Goal: Book appointment/travel/reservation

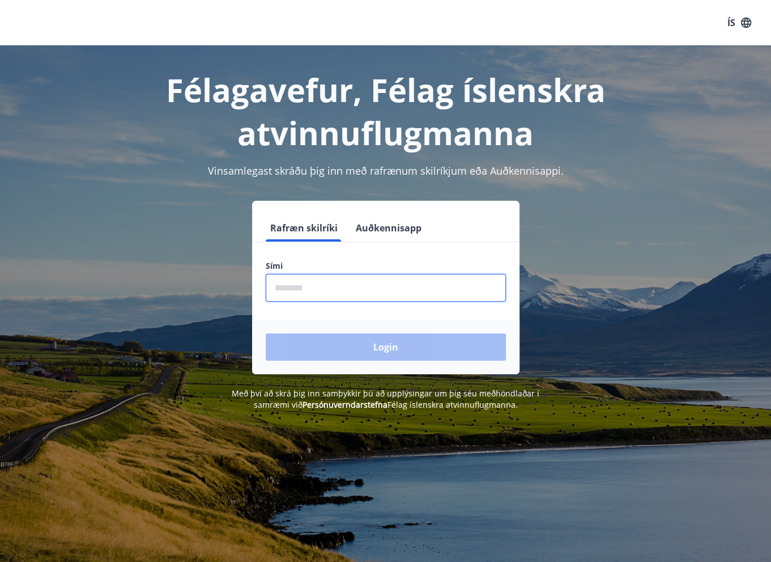
click at [345, 274] on input "phone" at bounding box center [386, 288] width 240 height 28
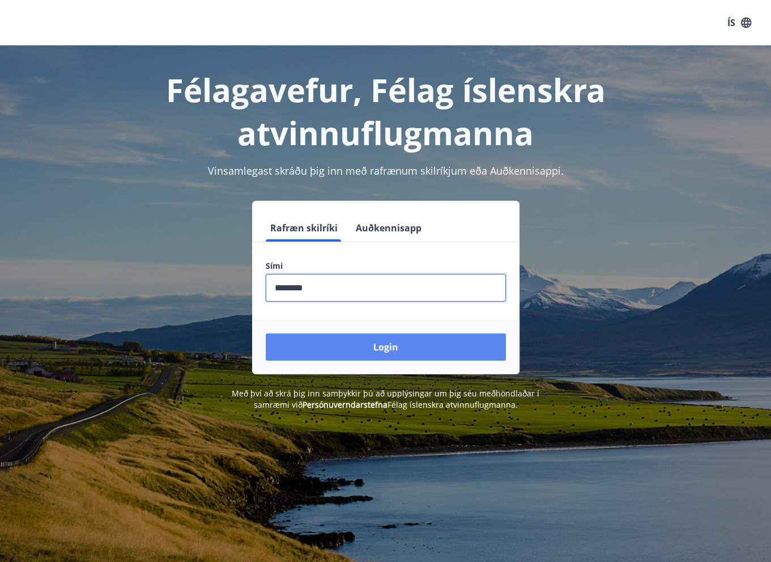
type input "********"
click at [402, 333] on button "Login" at bounding box center [386, 346] width 240 height 27
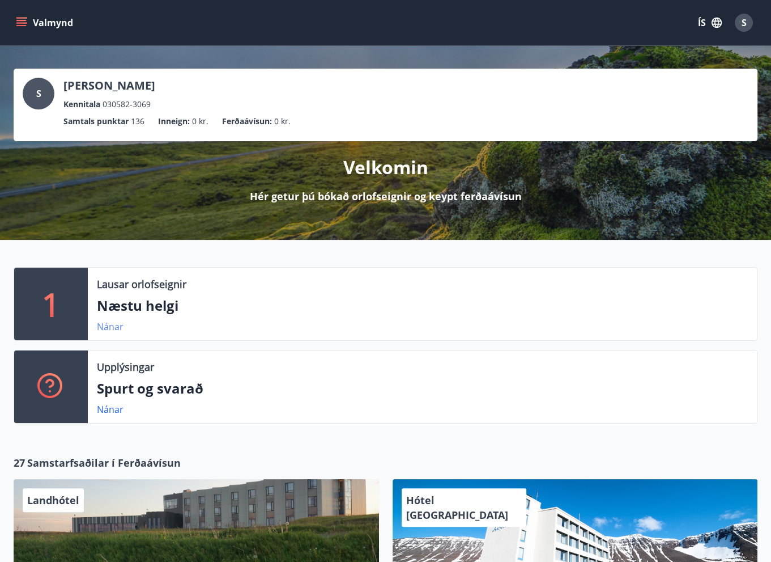
click at [112, 327] on link "Nánar" at bounding box center [110, 326] width 27 height 12
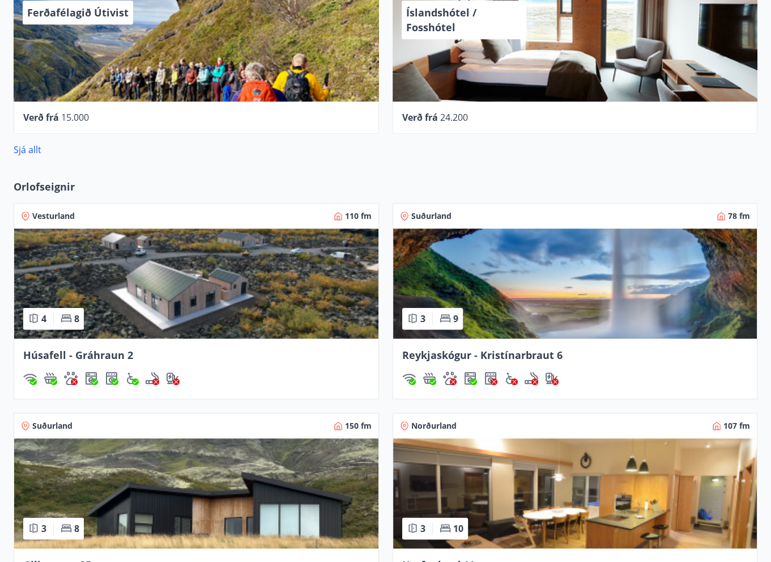
scroll to position [737, 0]
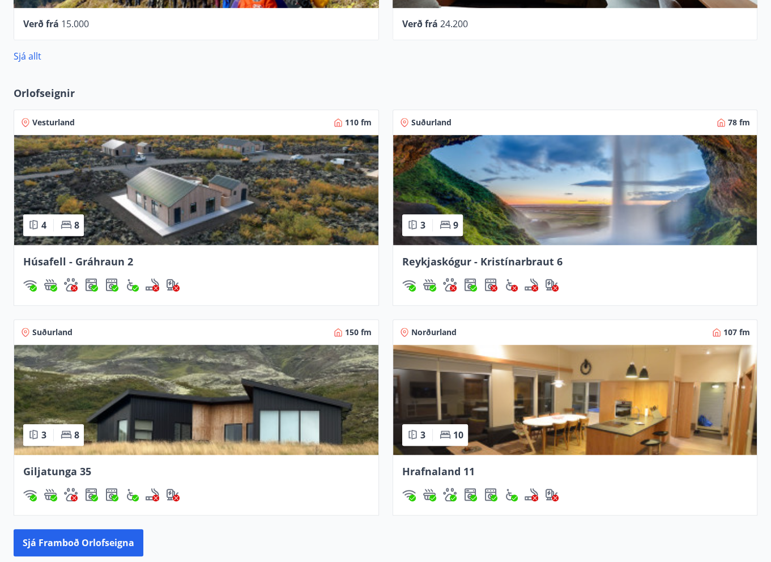
click at [170, 192] on img at bounding box center [196, 190] width 364 height 110
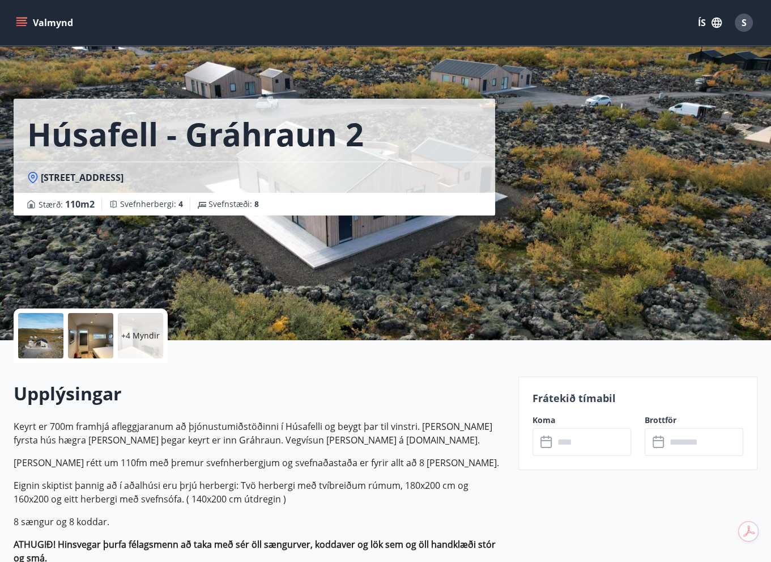
click at [574, 443] on input "text" at bounding box center [592, 442] width 77 height 28
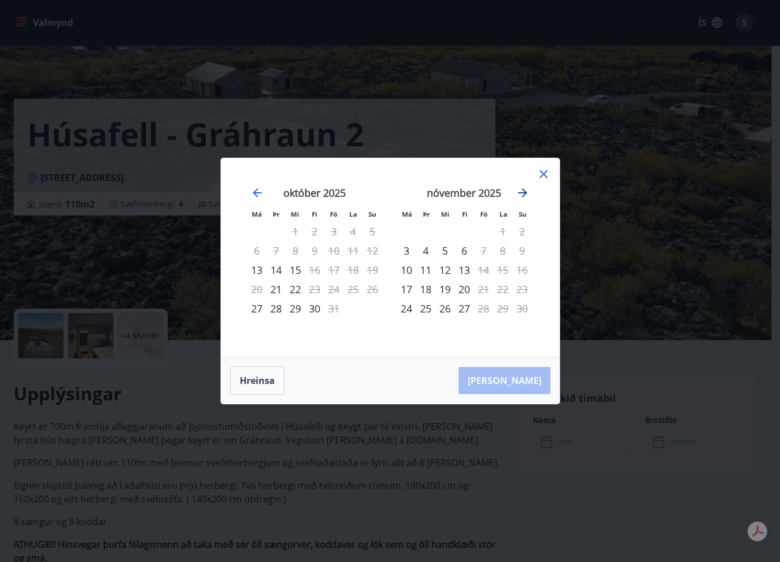
click at [519, 199] on icon "Move forward to switch to the next month." at bounding box center [523, 193] width 14 height 14
click at [522, 191] on icon "Move forward to switch to the next month." at bounding box center [523, 193] width 14 height 14
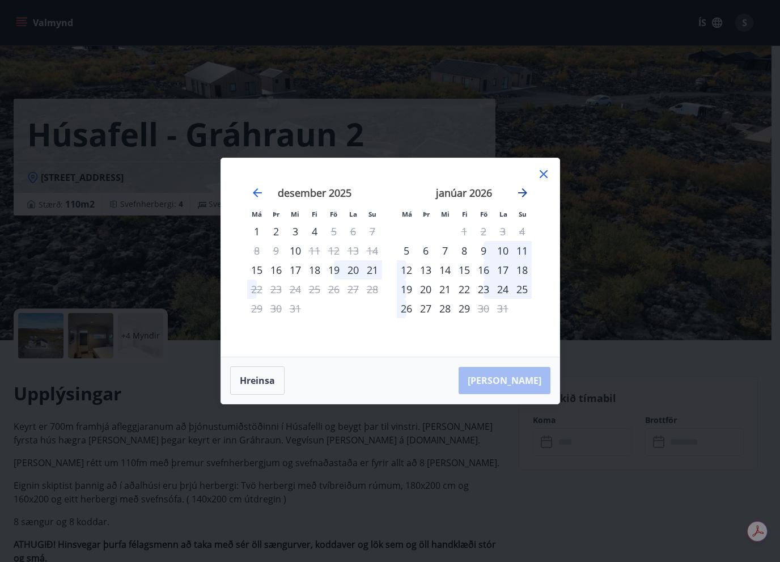
click at [524, 190] on icon "Move forward to switch to the next month." at bounding box center [522, 192] width 9 height 9
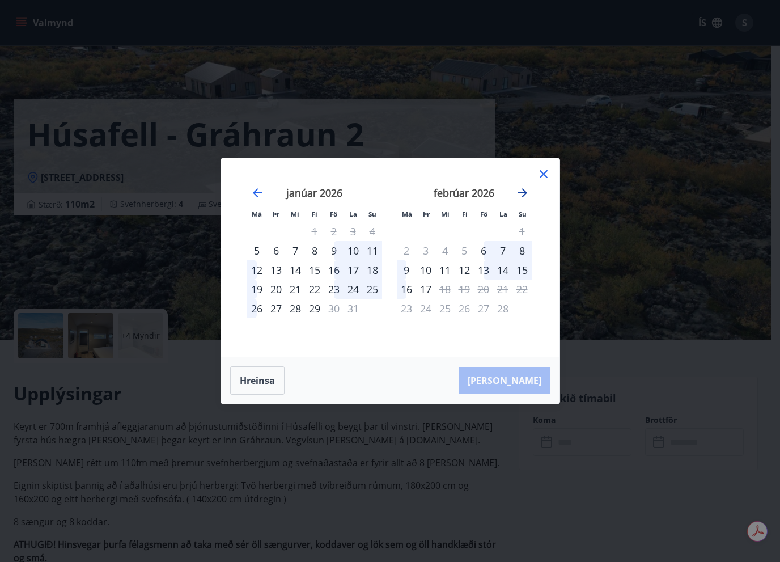
click at [523, 190] on icon "Move forward to switch to the next month." at bounding box center [522, 192] width 9 height 9
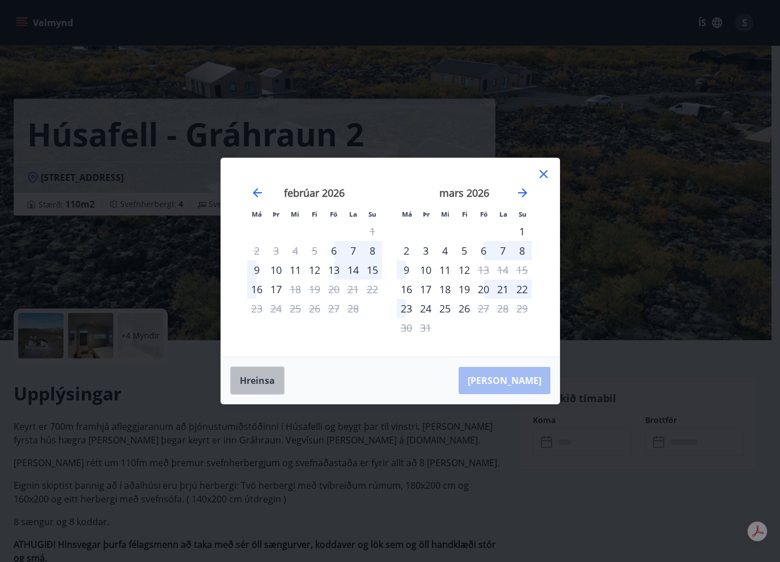
click at [268, 383] on button "Hreinsa" at bounding box center [257, 380] width 54 height 28
click at [520, 190] on icon "Move forward to switch to the next month." at bounding box center [523, 193] width 14 height 14
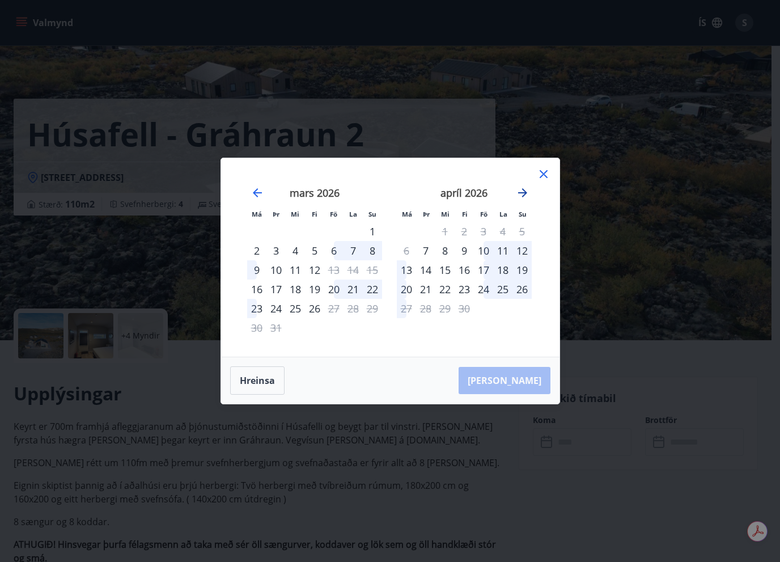
click at [520, 190] on icon "Move forward to switch to the next month." at bounding box center [523, 193] width 14 height 14
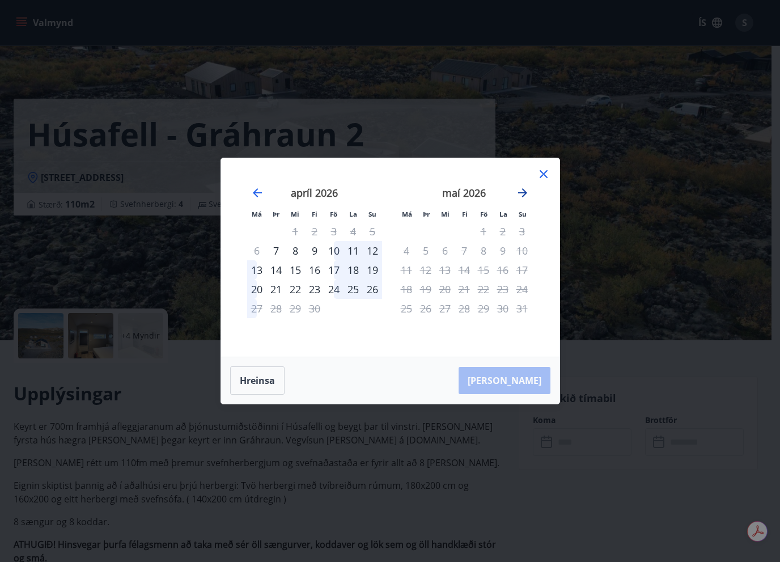
click at [520, 190] on icon "Move forward to switch to the next month." at bounding box center [523, 193] width 14 height 14
click at [255, 192] on icon "Move backward to switch to the previous month." at bounding box center [257, 192] width 9 height 9
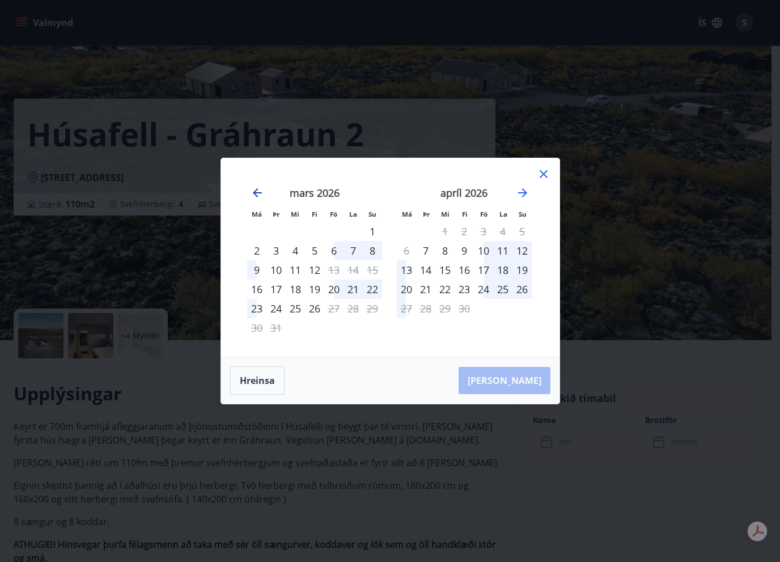
click at [255, 192] on icon "Move backward to switch to the previous month." at bounding box center [257, 192] width 9 height 9
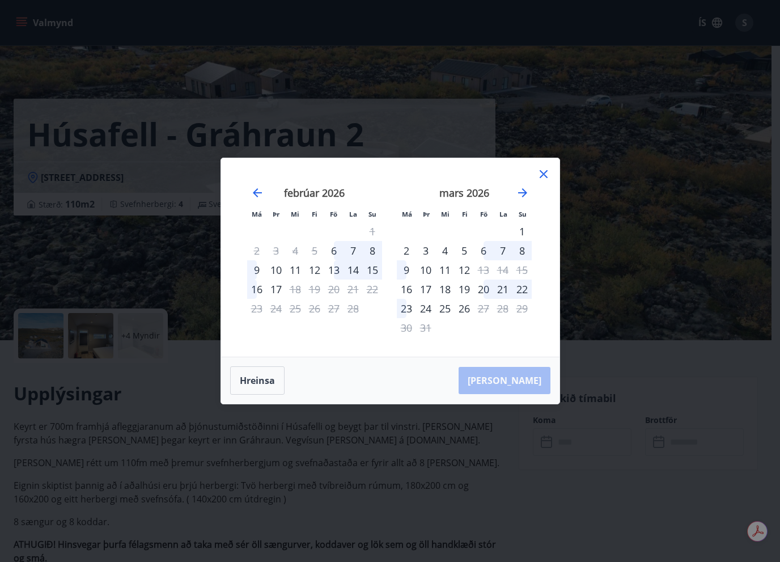
click at [541, 172] on icon at bounding box center [544, 174] width 8 height 8
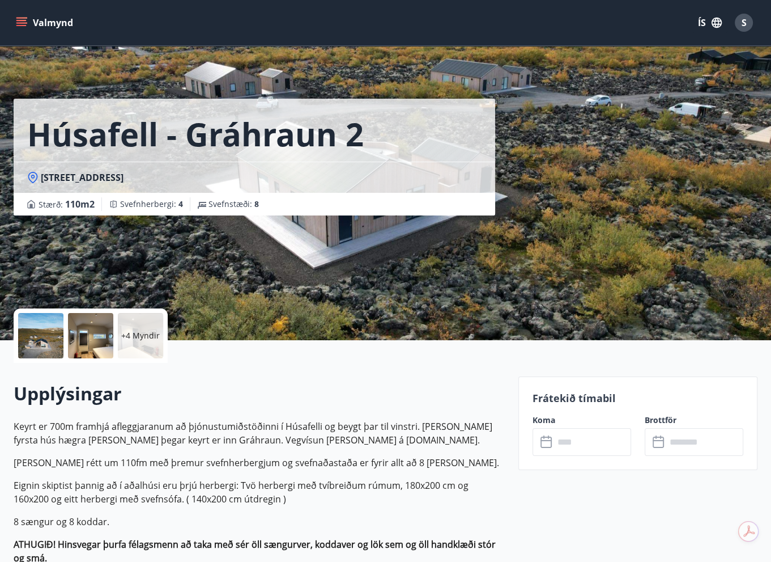
click at [23, 26] on icon "menu" at bounding box center [21, 22] width 11 height 11
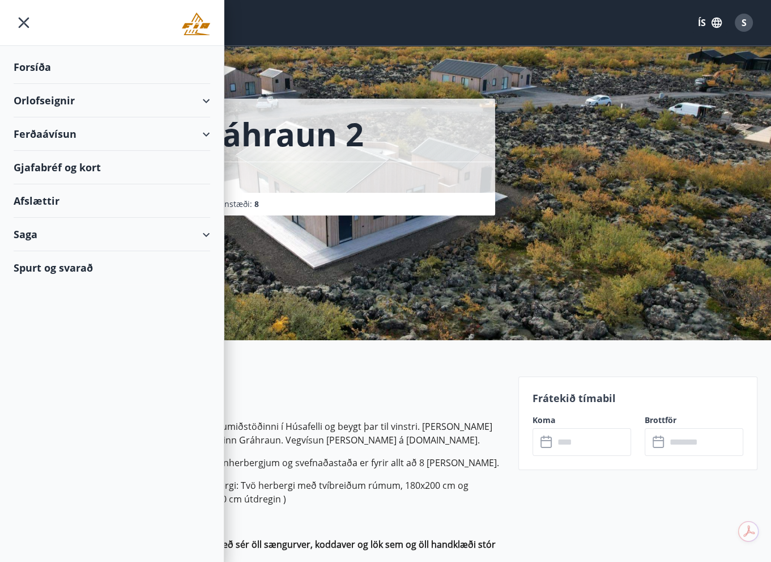
click at [199, 92] on div "Orlofseignir" at bounding box center [112, 100] width 197 height 33
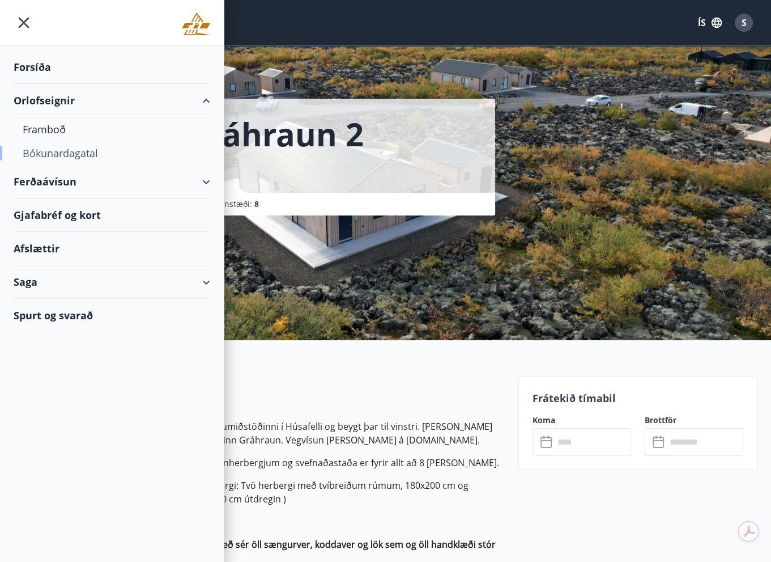
click at [54, 153] on div "Bókunardagatal" at bounding box center [112, 153] width 179 height 24
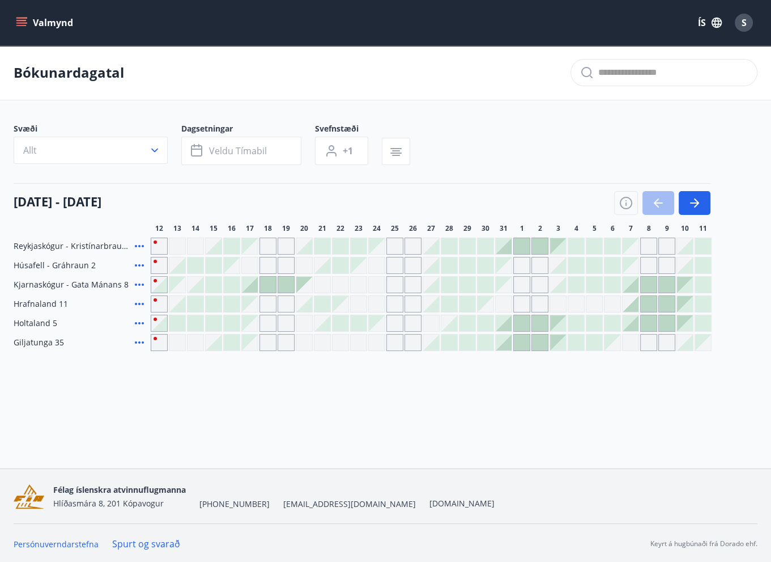
click at [140, 340] on icon at bounding box center [140, 343] width 14 height 14
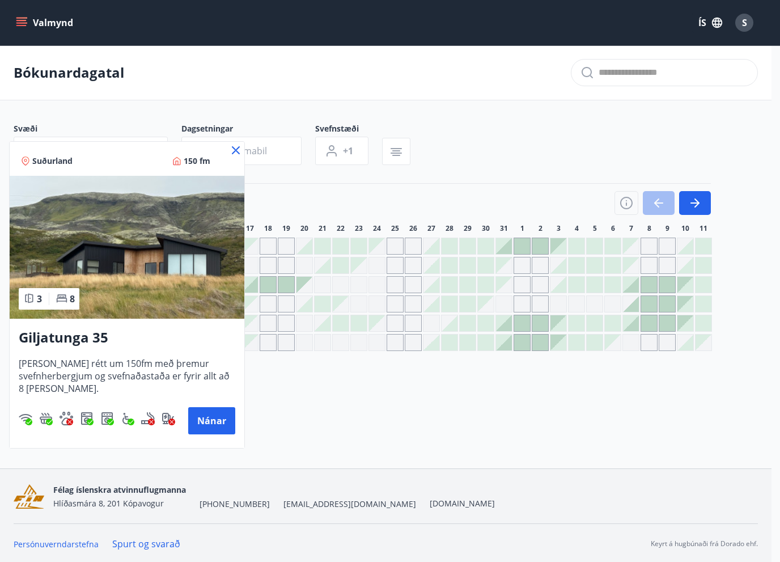
click at [233, 151] on icon at bounding box center [236, 150] width 14 height 14
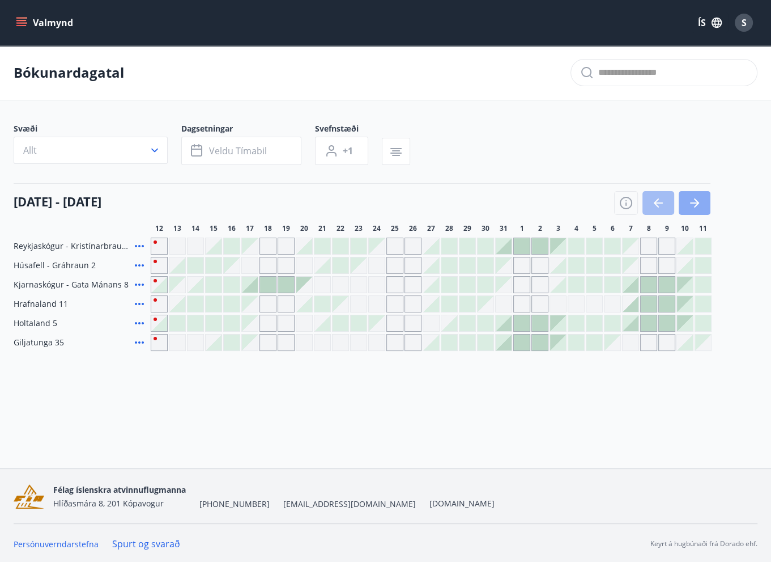
click at [698, 197] on icon "button" at bounding box center [695, 203] width 14 height 14
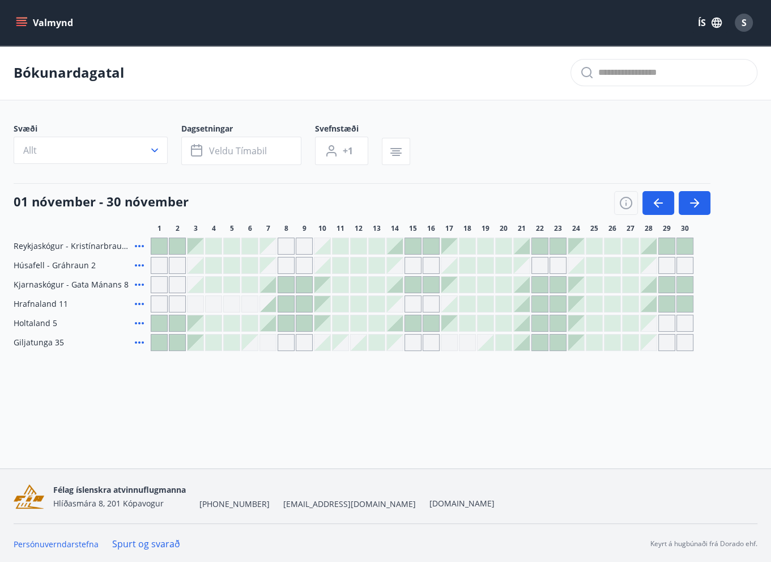
click at [286, 345] on div "Gráir dagar eru ekki bókanlegir" at bounding box center [286, 342] width 17 height 17
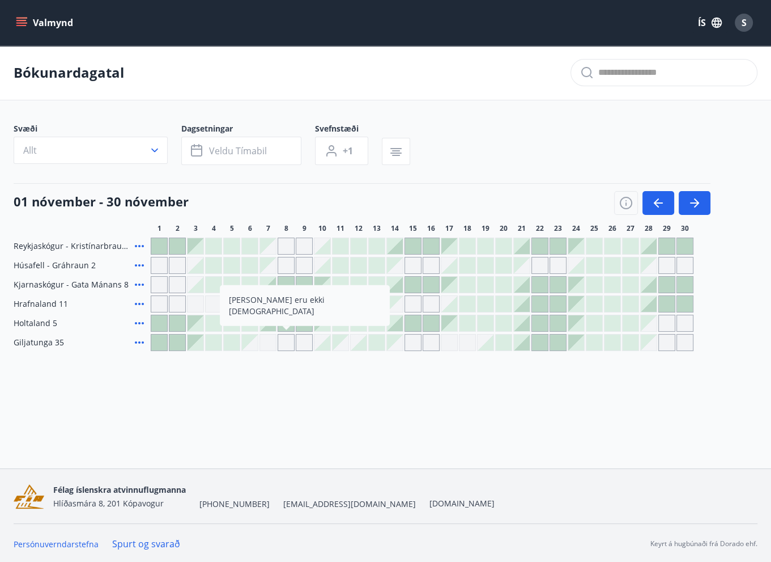
click at [348, 392] on div "Bókunardagatal Svæði Allt Dagsetningar Veldu tímabil Svefnstæði +1 [DATE] - [DA…" at bounding box center [385, 220] width 771 height 351
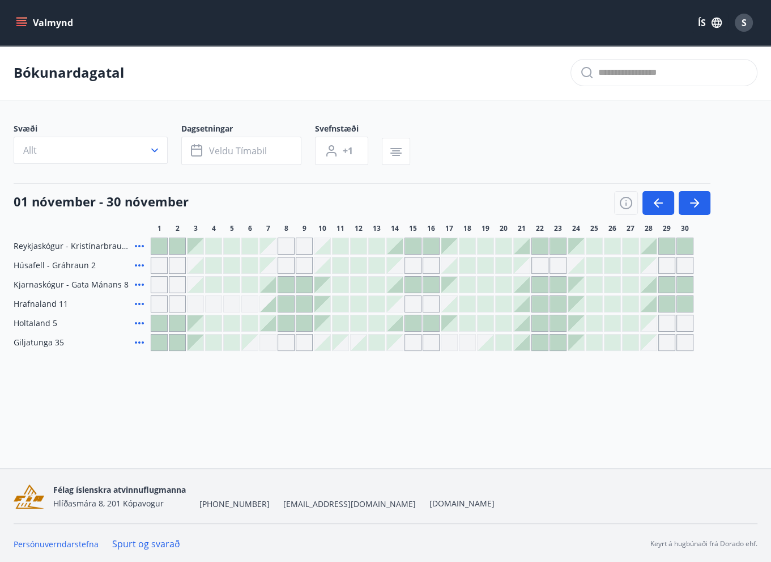
click at [20, 31] on button "Valmynd" at bounding box center [46, 22] width 64 height 20
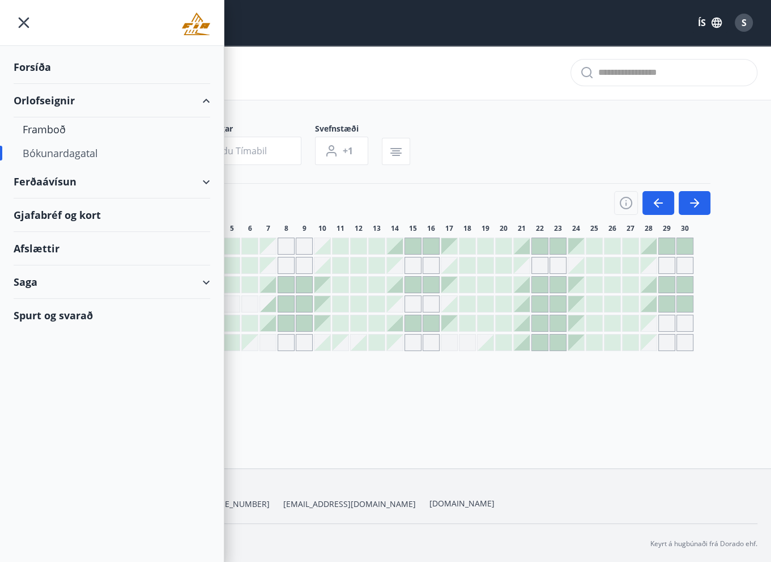
click at [209, 99] on div "Orlofseignir" at bounding box center [112, 100] width 197 height 33
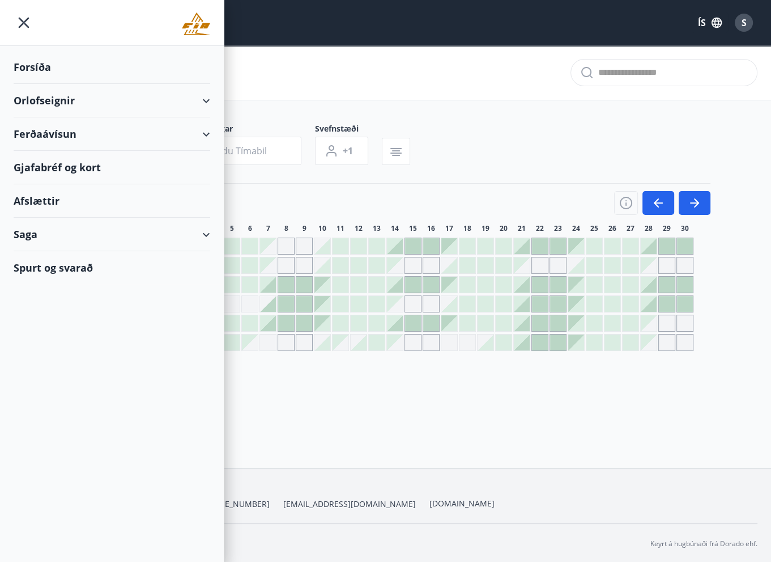
click at [35, 199] on div "Afslættir" at bounding box center [112, 200] width 197 height 33
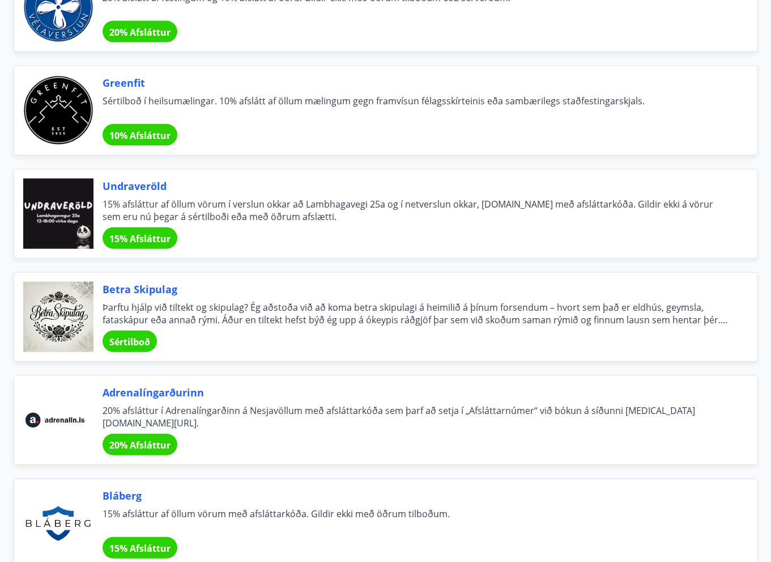
scroll to position [2211, 0]
click at [167, 100] on span "Sértilboð í heilsumælingar. 10% afslátt af öllum mælingum gegn framvísun félags…" at bounding box center [417, 107] width 628 height 25
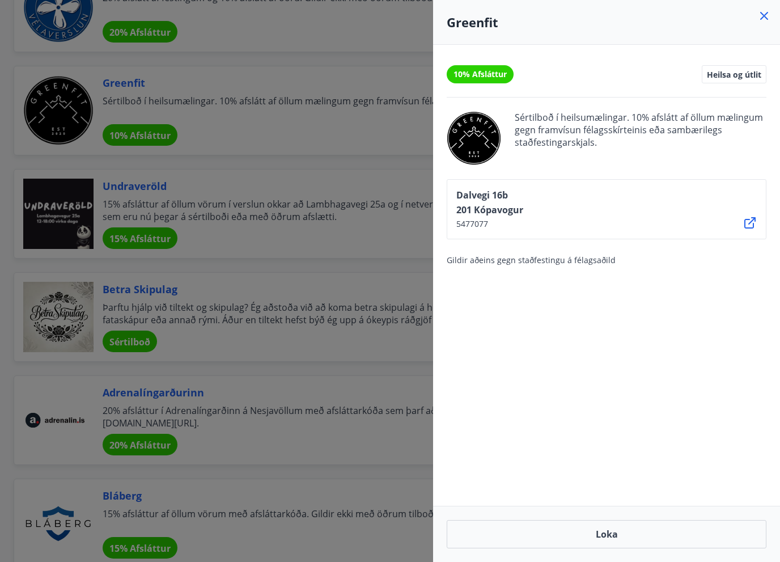
click at [766, 16] on icon at bounding box center [764, 16] width 14 height 14
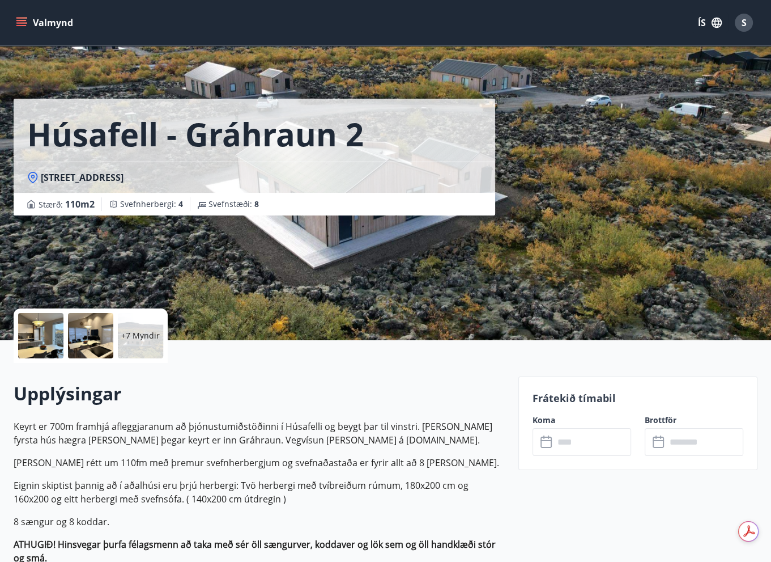
click at [119, 336] on div "+7 Myndir" at bounding box center [140, 335] width 45 height 45
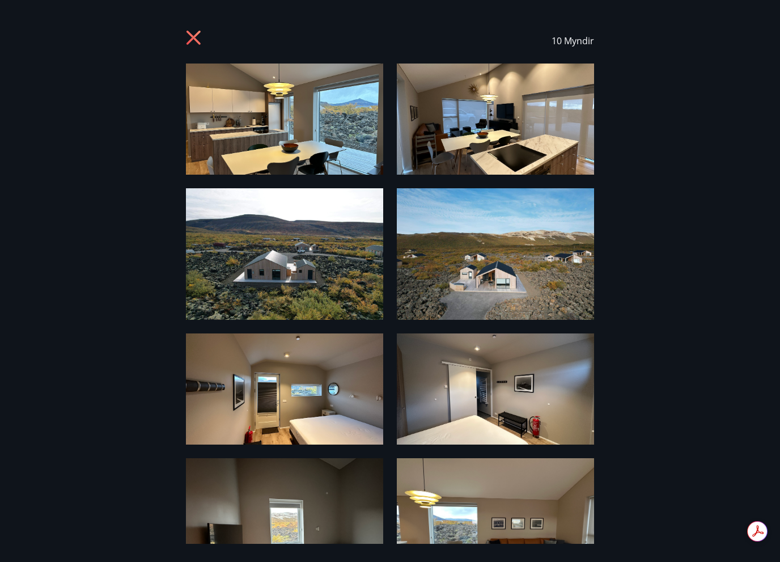
click at [193, 36] on icon at bounding box center [195, 39] width 18 height 18
